Goal: Information Seeking & Learning: Compare options

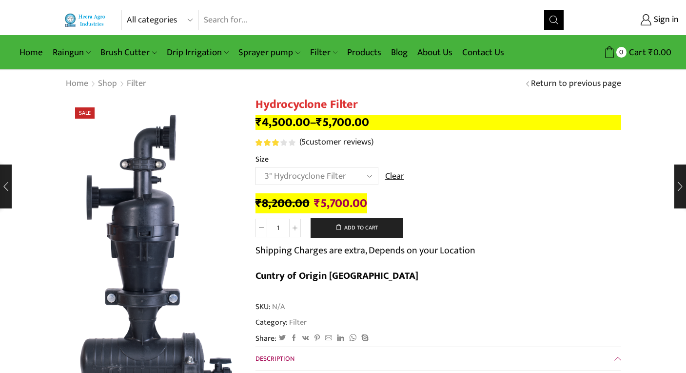
select select "3" Hydrocyclone Filter"
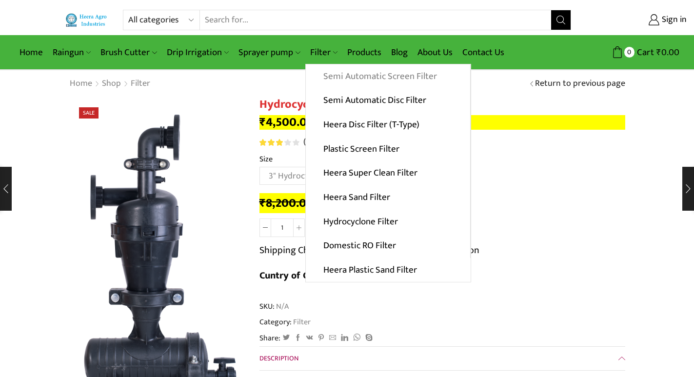
click at [340, 75] on link "Semi Automatic Screen Filter" at bounding box center [388, 76] width 164 height 24
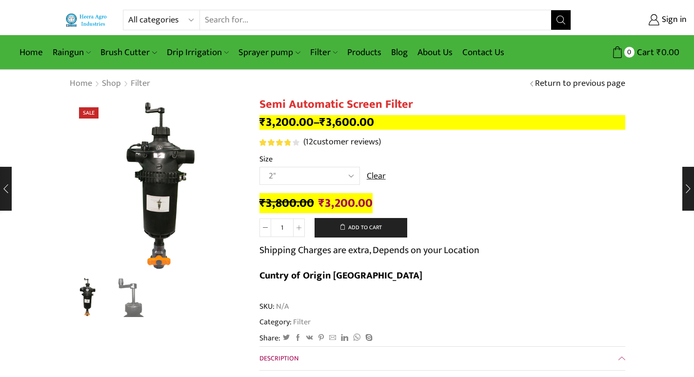
drag, startPoint x: 0, startPoint y: 0, endPoint x: 344, endPoint y: 177, distance: 386.6
click at [344, 177] on select "Choose an option 2" 2.5" 3"" at bounding box center [310, 176] width 100 height 18
click at [260, 167] on select "Choose an option 2" 2.5" 3"" at bounding box center [310, 176] width 100 height 18
select select "2.5""
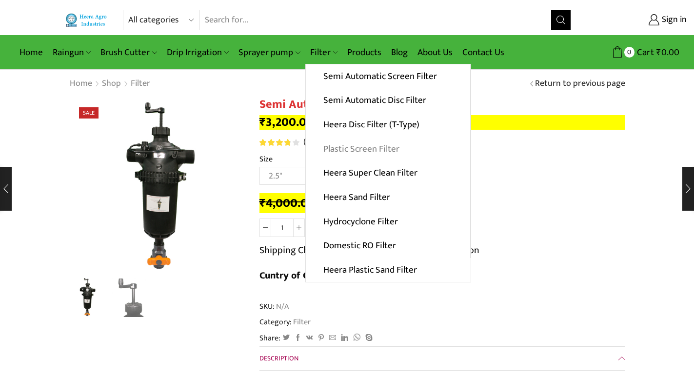
click at [354, 149] on link "Plastic Screen Filter" at bounding box center [388, 149] width 164 height 24
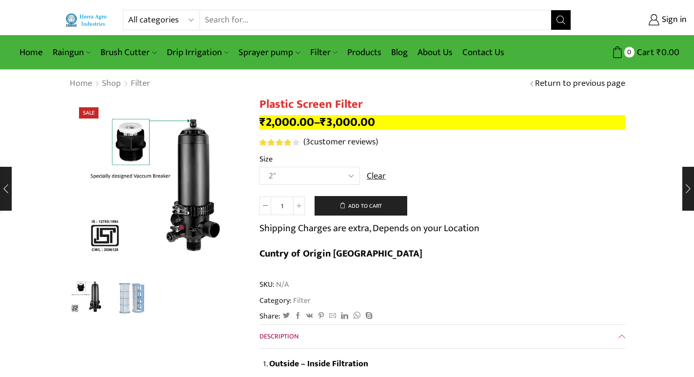
click at [337, 176] on select "Choose an option 2" 2.5" 3" 40M Cube 3" 50M Cube" at bounding box center [310, 176] width 100 height 18
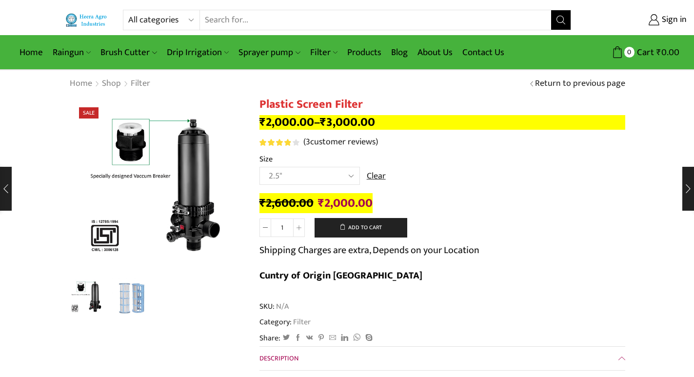
click at [260, 167] on select "Choose an option 2" 2.5" 3" 40M Cube 3" 50M Cube" at bounding box center [310, 176] width 100 height 18
select select "2.5""
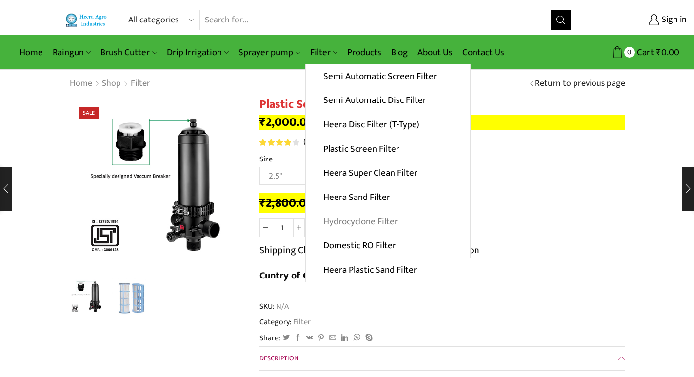
click at [366, 220] on link "Hydrocyclone Filter" at bounding box center [388, 221] width 164 height 24
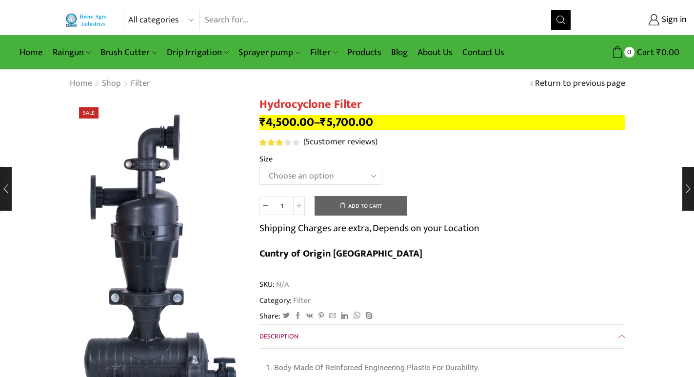
click at [357, 177] on select "Choose an option 2" Hydrocyclone Filter 2.5" Hydrocyclone Filter 3" Hydrocyclon…" at bounding box center [321, 176] width 123 height 18
click at [260, 167] on select "Choose an option 2" Hydrocyclone Filter 2.5" Hydrocyclone Filter 3" Hydrocyclon…" at bounding box center [321, 176] width 123 height 18
select select "2" Hydrocyclone Filter"
